Goal: Task Accomplishment & Management: Complete application form

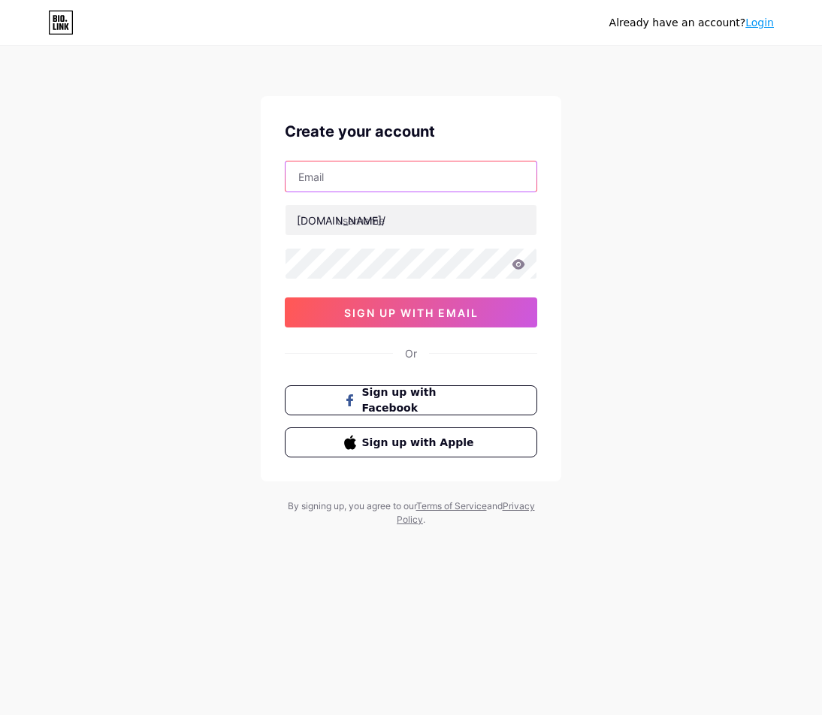
click at [340, 183] on input "text" at bounding box center [411, 177] width 251 height 30
type input "[EMAIL_ADDRESS][DOMAIN_NAME]"
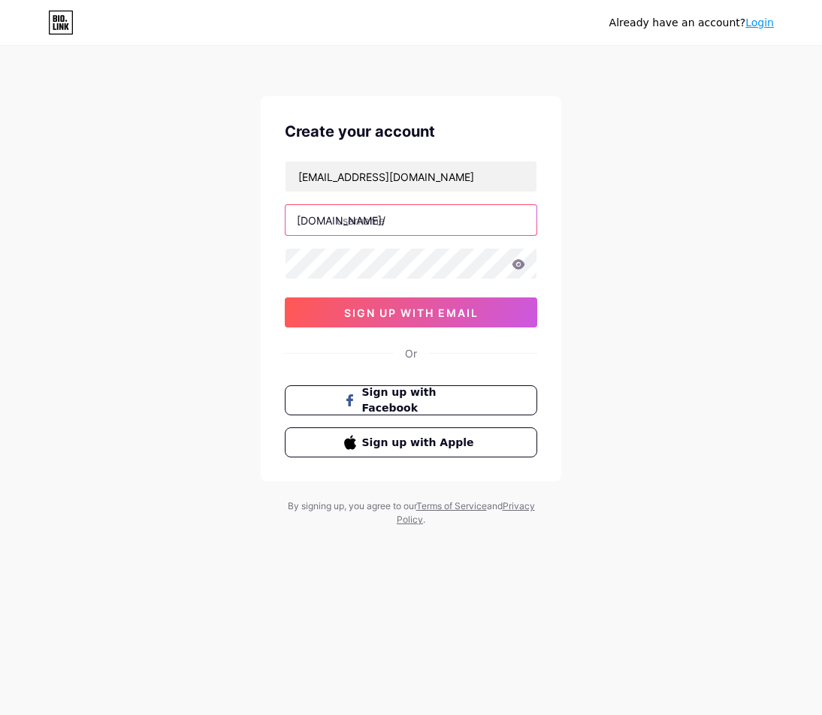
click at [372, 218] on input "text" at bounding box center [411, 220] width 251 height 30
type input "naga5000slot"
click at [521, 266] on icon at bounding box center [518, 264] width 13 height 10
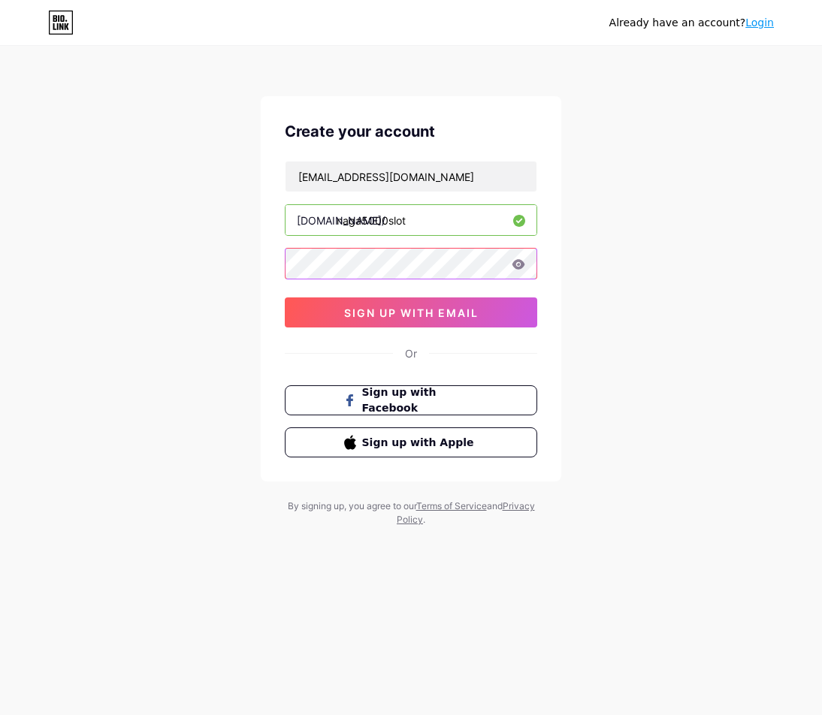
click at [269, 276] on div "Create your account [EMAIL_ADDRESS][DOMAIN_NAME] [DOMAIN_NAME]/ naga5000slot si…" at bounding box center [411, 288] width 301 height 385
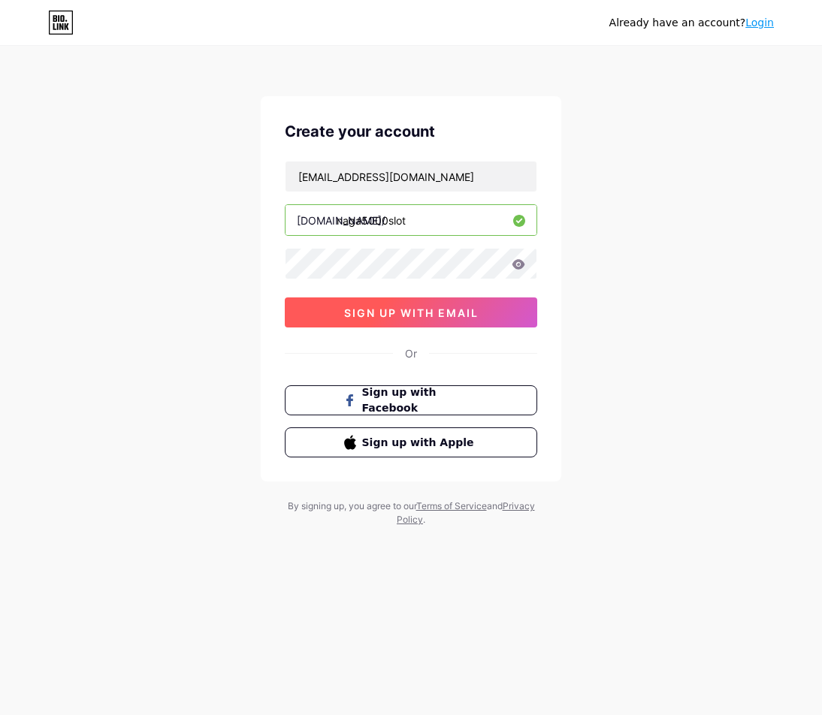
click at [377, 318] on span "sign up with email" at bounding box center [411, 313] width 135 height 13
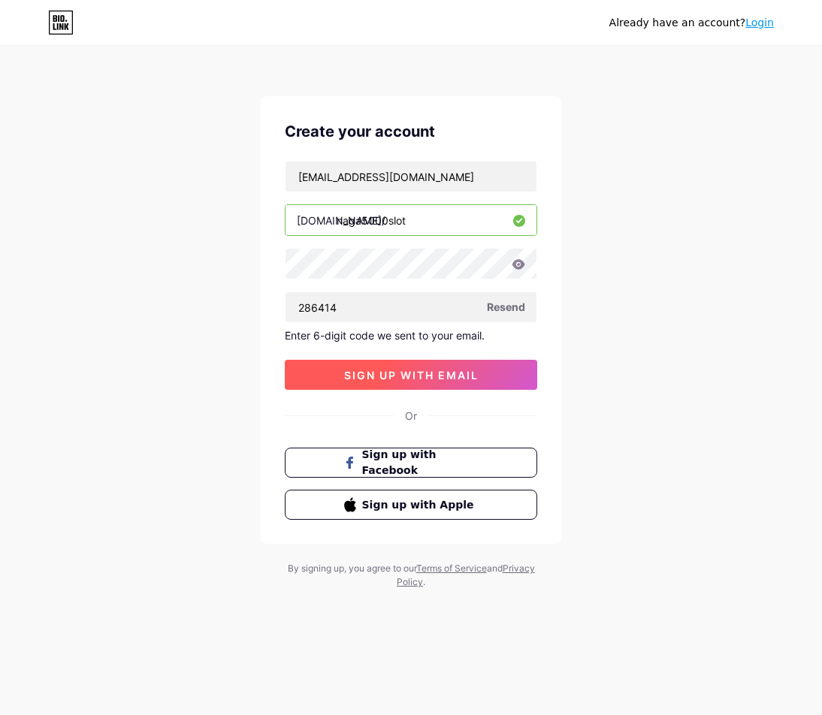
click at [473, 369] on span "sign up with email" at bounding box center [411, 375] width 135 height 13
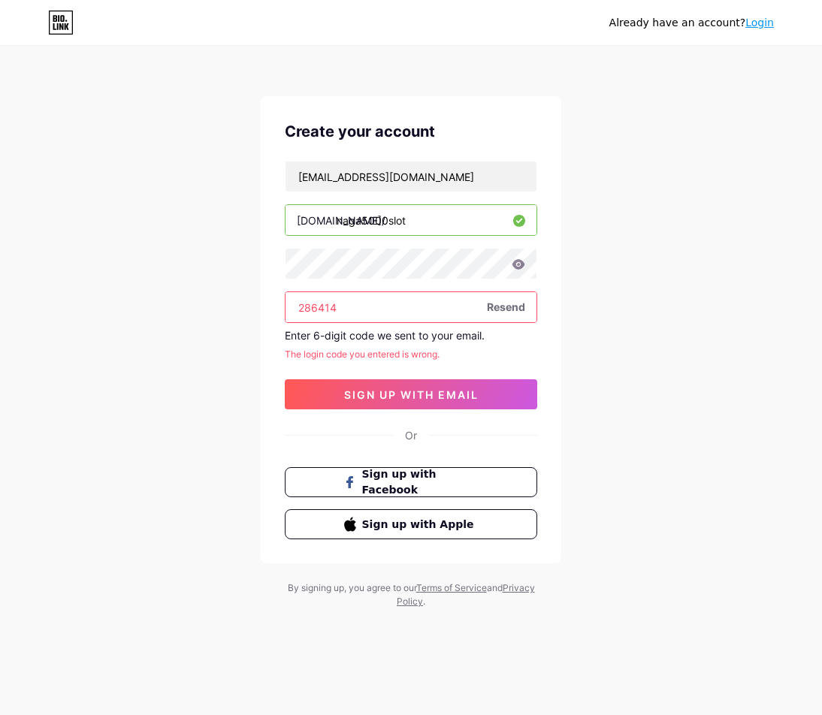
click at [319, 307] on input "286414" at bounding box center [411, 307] width 251 height 30
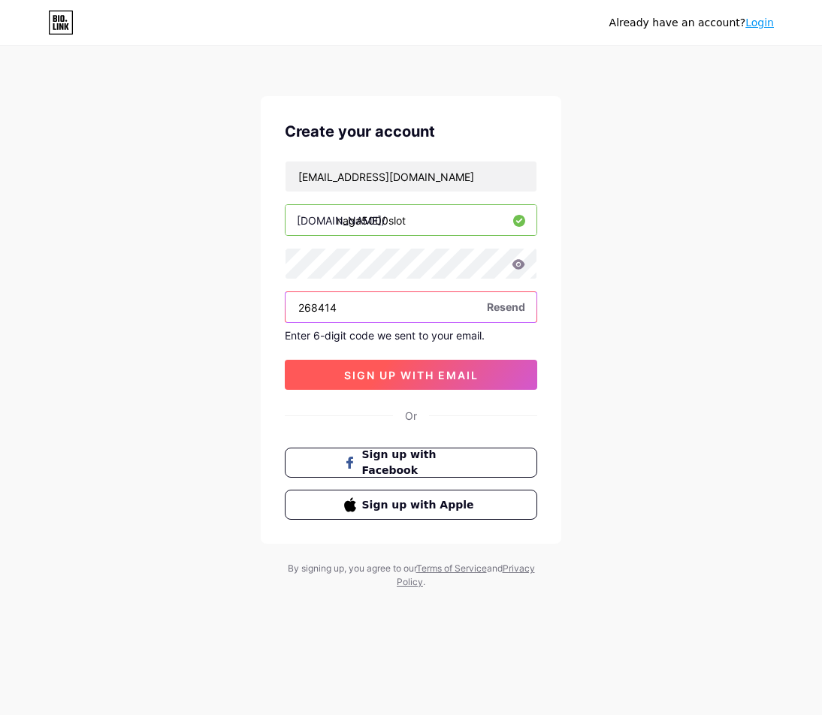
type input "268414"
click at [377, 364] on button "sign up with email" at bounding box center [411, 375] width 252 height 30
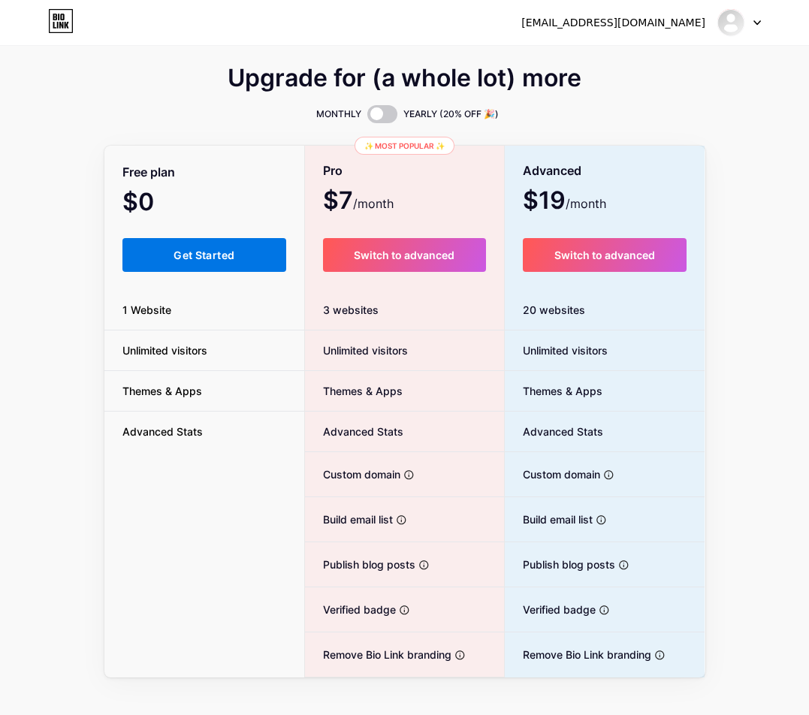
click at [237, 268] on button "Get Started" at bounding box center [204, 255] width 165 height 34
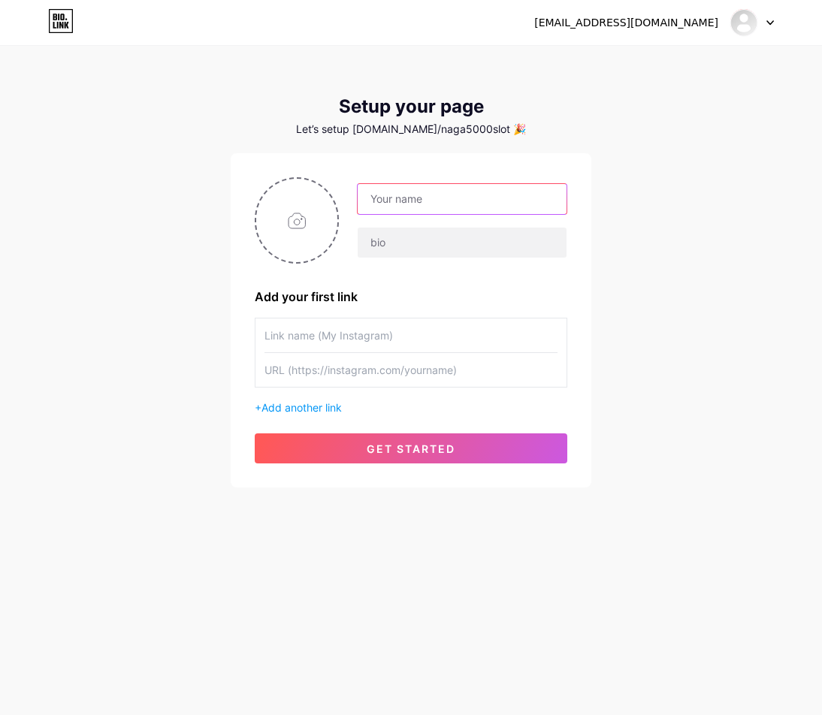
click at [412, 201] on input "text" at bounding box center [462, 199] width 209 height 30
type input "Naga5000"
click at [346, 328] on input "text" at bounding box center [411, 336] width 293 height 34
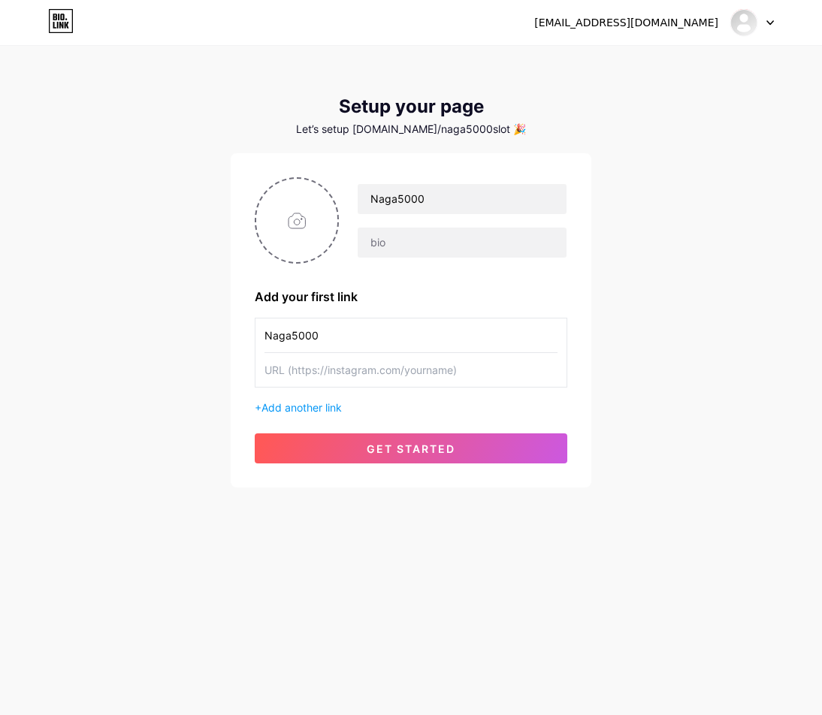
type input "Naga5000"
click at [476, 371] on input "text" at bounding box center [411, 370] width 293 height 34
click at [438, 375] on input "text" at bounding box center [411, 370] width 293 height 34
paste input "[URL][DOMAIN_NAME]"
type input "[URL][DOMAIN_NAME]"
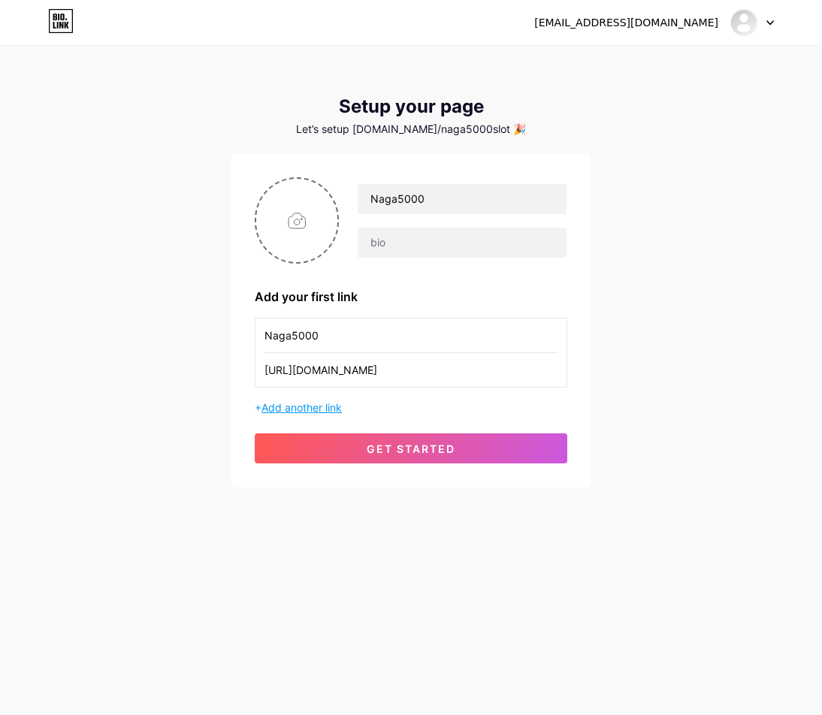
click at [340, 410] on span "Add another link" at bounding box center [301, 407] width 80 height 13
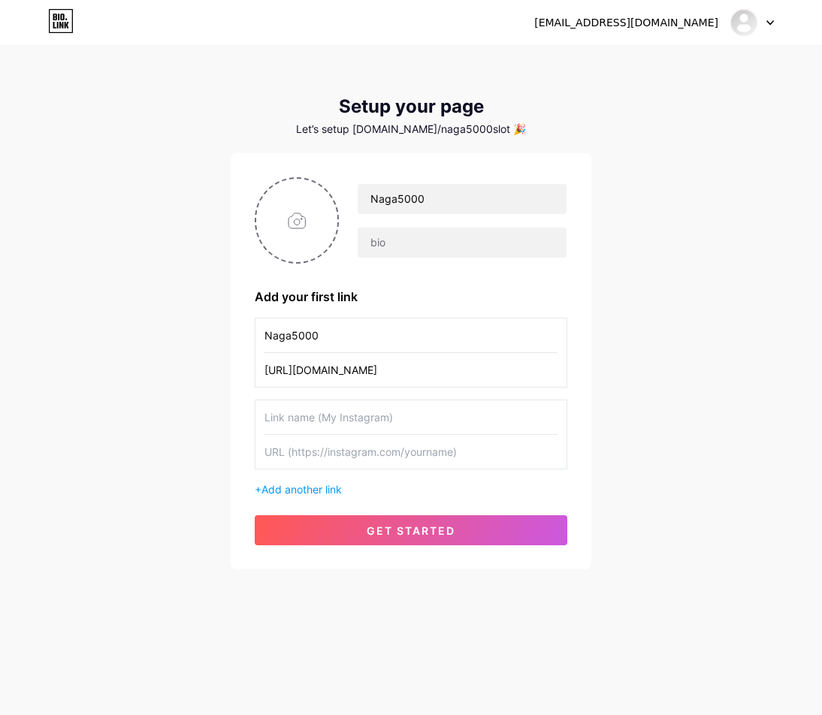
click at [291, 426] on input "text" at bounding box center [411, 418] width 293 height 34
drag, startPoint x: 355, startPoint y: 341, endPoint x: 255, endPoint y: 349, distance: 101.0
click at [255, 349] on div "Naga5000 [URL][DOMAIN_NAME]" at bounding box center [411, 353] width 313 height 70
click at [327, 424] on input "text" at bounding box center [411, 418] width 293 height 34
paste input "Naga5000"
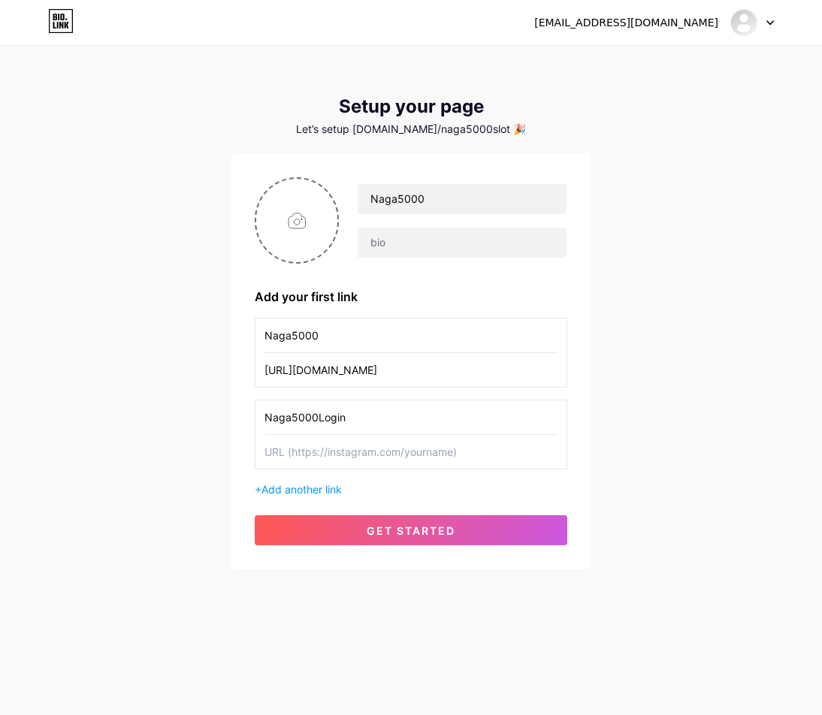
type input "Naga5000Login"
click at [362, 444] on input "text" at bounding box center [411, 452] width 293 height 34
click at [364, 455] on input "text" at bounding box center [411, 452] width 293 height 34
paste input "[URL][DOMAIN_NAME]"
type input "[URL][DOMAIN_NAME]"
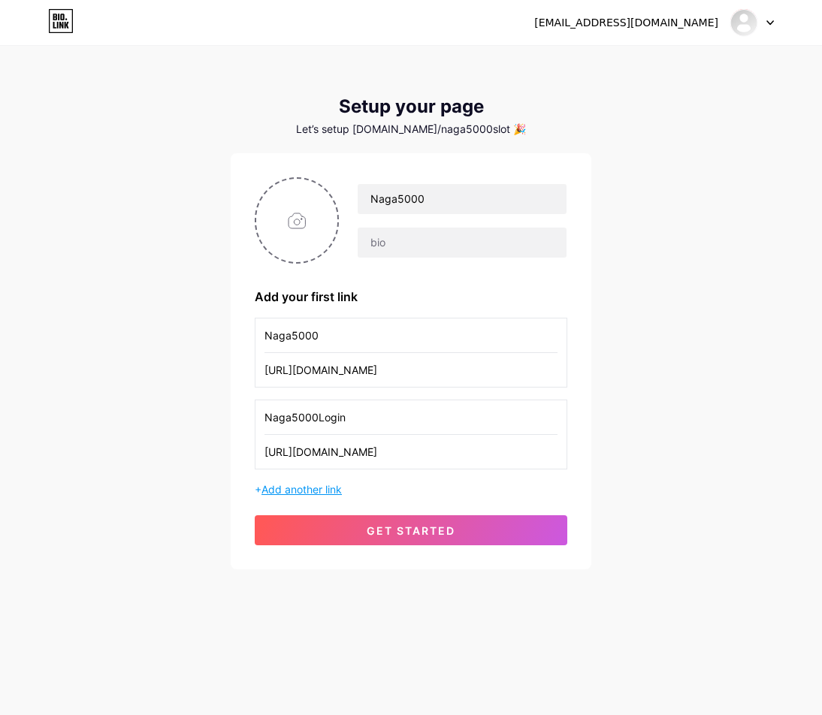
click at [320, 487] on span "Add another link" at bounding box center [301, 489] width 80 height 13
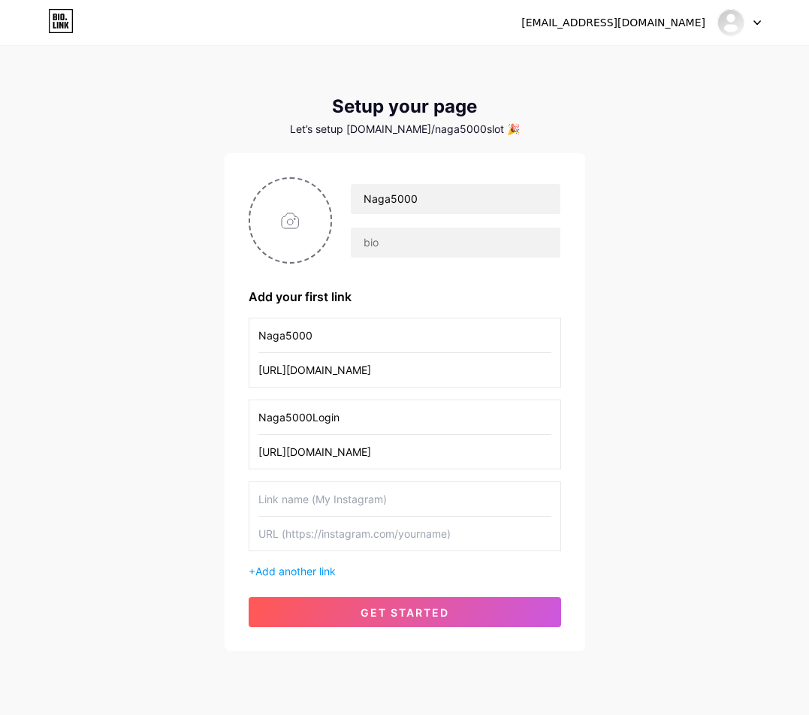
click at [338, 505] on input "text" at bounding box center [404, 499] width 293 height 34
type input "Naga5000 OnlineShop"
click at [358, 535] on input "text" at bounding box center [404, 534] width 293 height 34
click at [455, 541] on input "text" at bounding box center [404, 534] width 293 height 34
paste input "[URL][DOMAIN_NAME]"
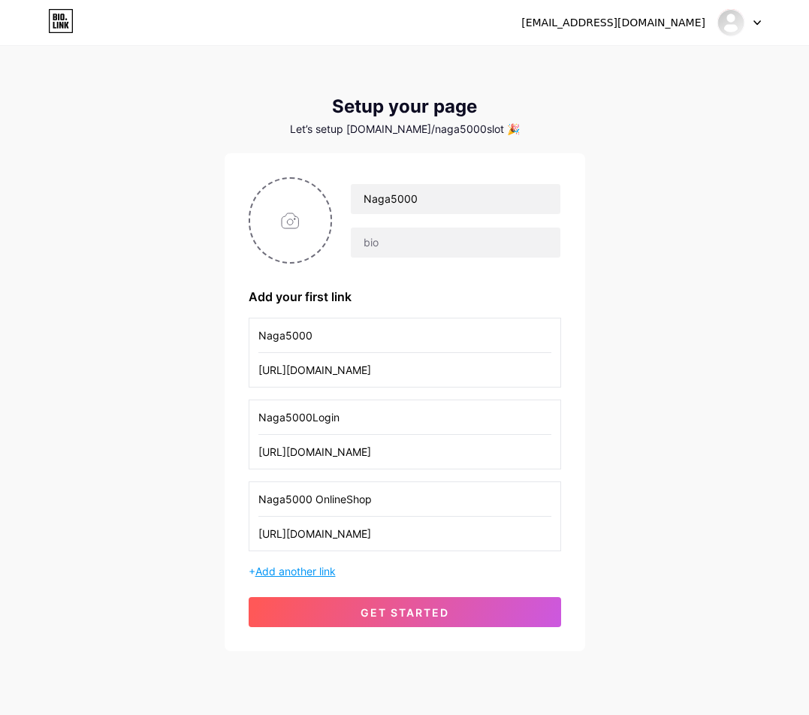
type input "[URL][DOMAIN_NAME]"
click at [270, 573] on span "Add another link" at bounding box center [295, 571] width 80 height 13
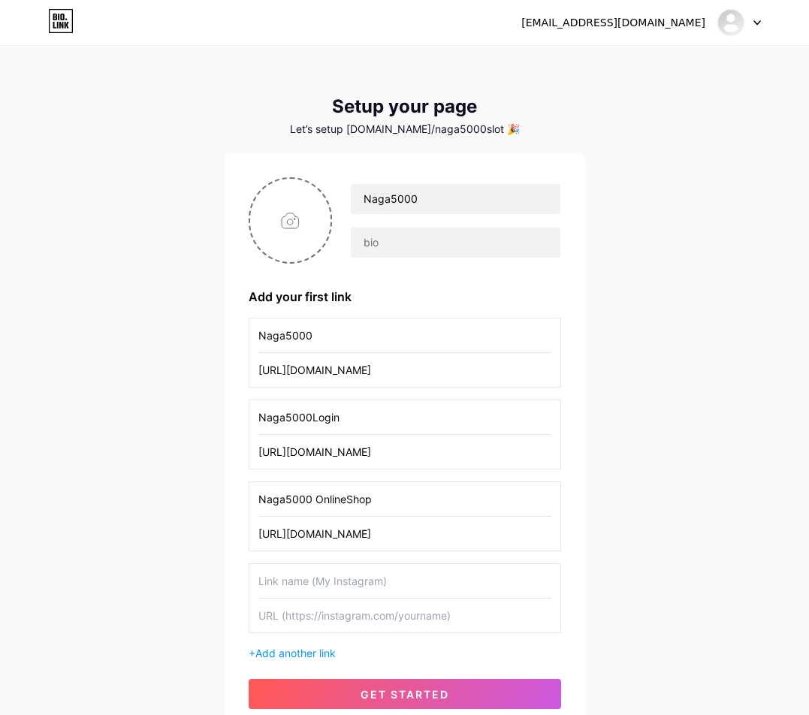
click at [315, 580] on input "text" at bounding box center [404, 581] width 293 height 34
type input "Toko Naga5000"
click at [358, 626] on input "text" at bounding box center [404, 616] width 293 height 34
paste input "[URL][DOMAIN_NAME]"
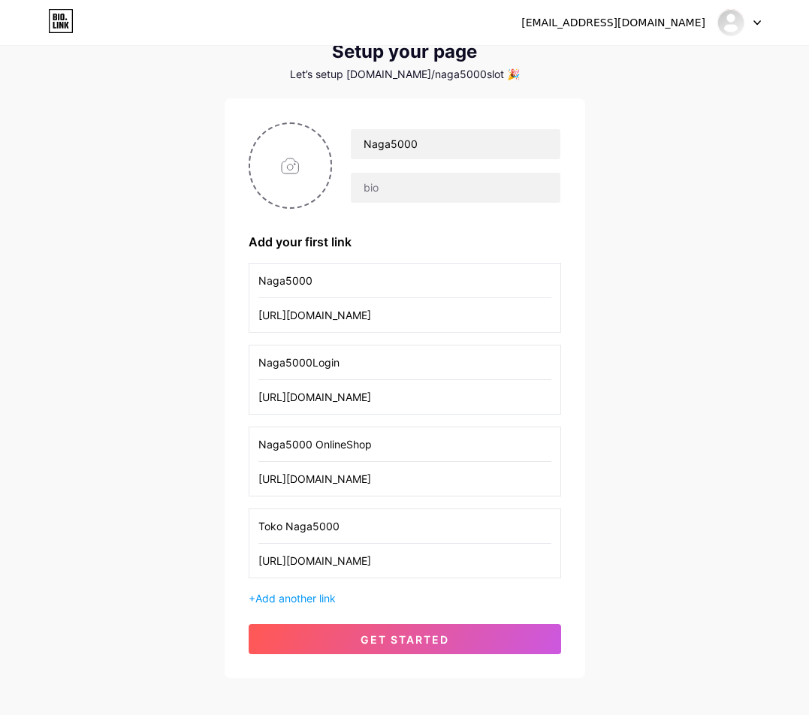
scroll to position [126, 0]
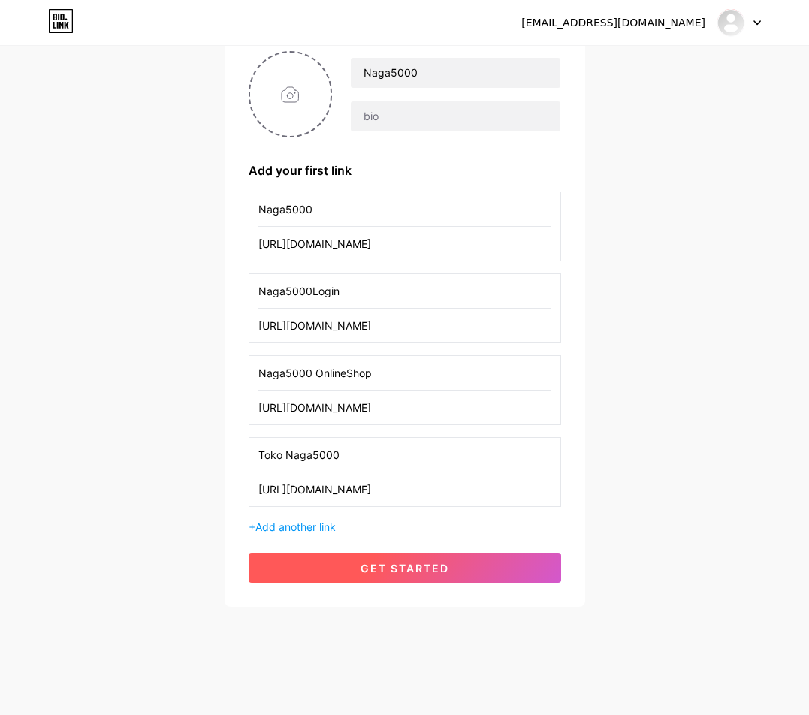
type input "[URL][DOMAIN_NAME]"
click at [446, 560] on button "get started" at bounding box center [405, 568] width 313 height 30
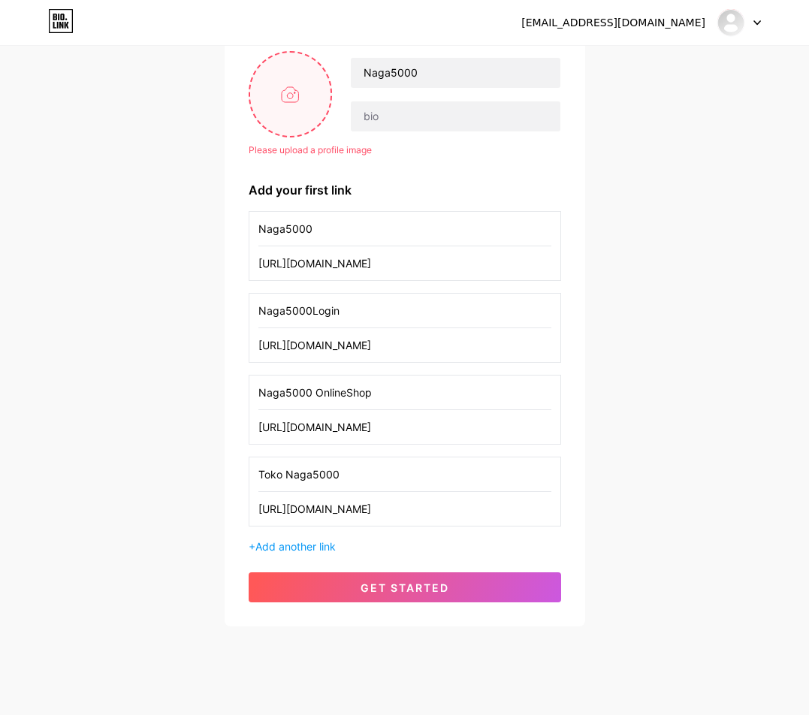
click at [316, 110] on input "file" at bounding box center [290, 94] width 81 height 83
type input "C:\fakepath\662af06bdfbc5a7e46da51ee2d1b8534.jpg"
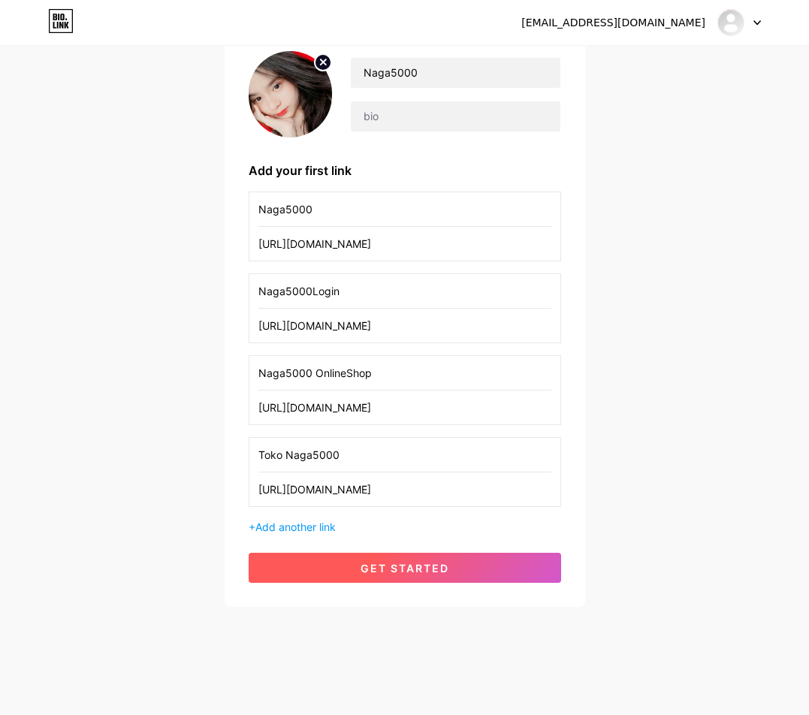
click at [479, 559] on button "get started" at bounding box center [405, 568] width 313 height 30
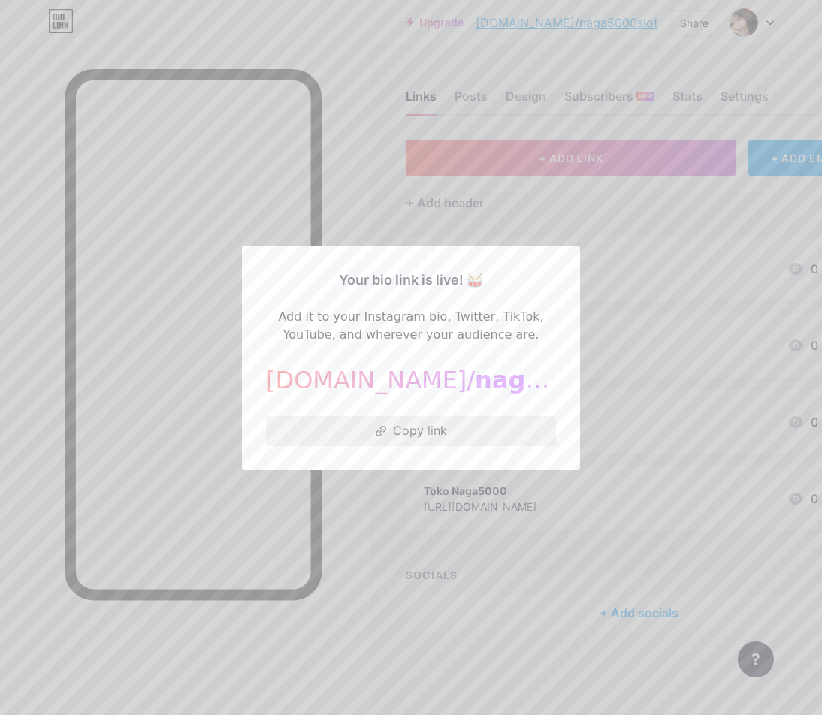
click at [433, 438] on button "Copy link" at bounding box center [411, 431] width 290 height 30
click at [547, 207] on div at bounding box center [411, 357] width 822 height 715
